Goal: Task Accomplishment & Management: Manage account settings

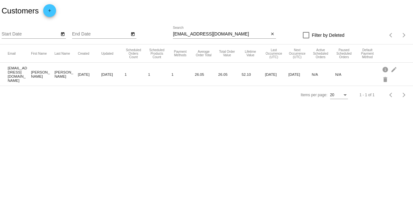
click at [244, 37] on div "jessicazabala84@gmail.com Search" at bounding box center [221, 32] width 96 height 12
click at [242, 35] on input "[EMAIL_ADDRESS][DOMAIN_NAME]" at bounding box center [221, 34] width 96 height 5
click at [391, 69] on mat-icon "edit" at bounding box center [394, 69] width 8 height 10
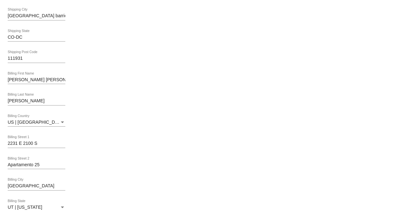
scroll to position [309, 0]
